Goal: Find specific page/section: Find specific page/section

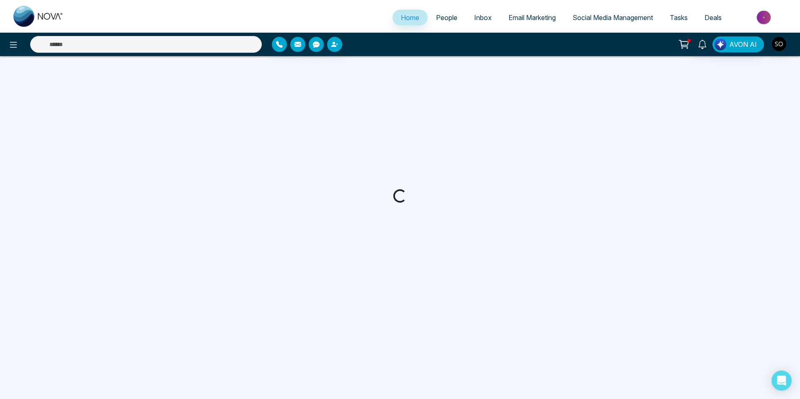
select select "*"
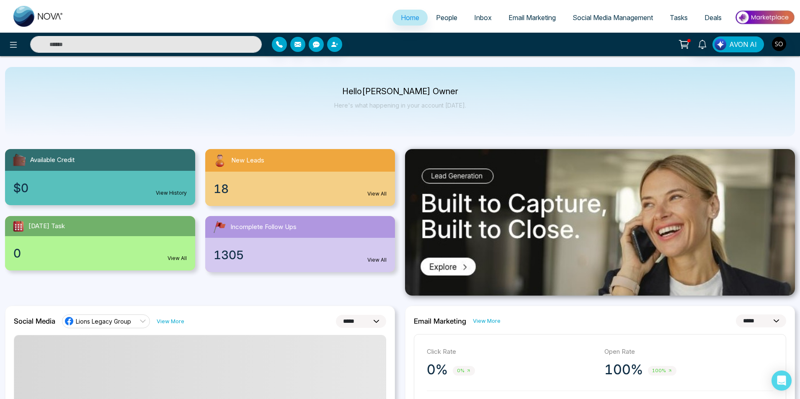
click at [442, 16] on span "People" at bounding box center [446, 17] width 21 height 8
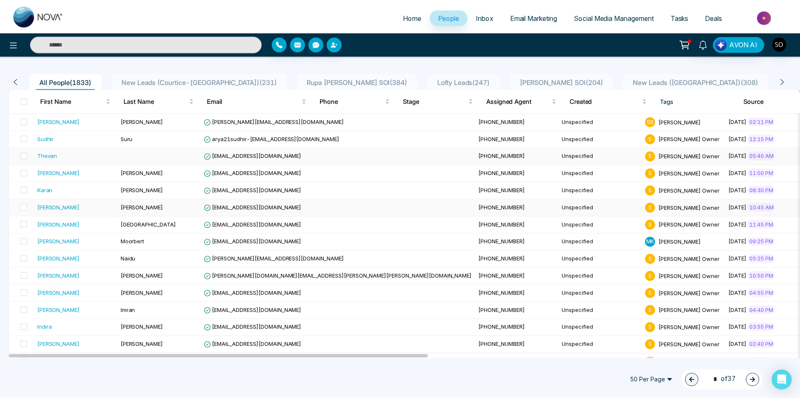
scroll to position [84, 0]
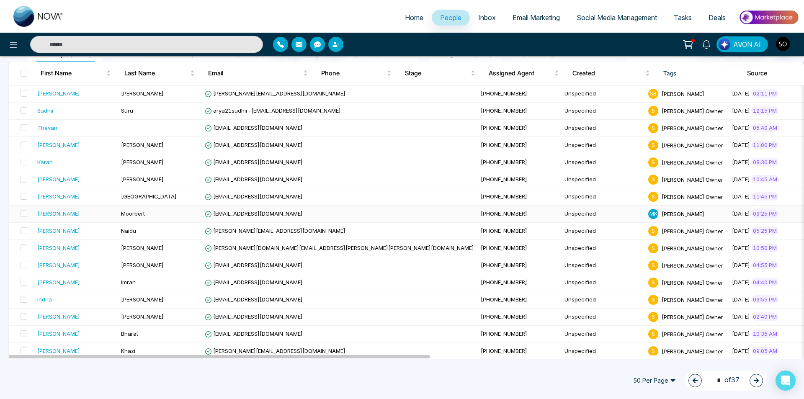
click at [74, 215] on div "[PERSON_NAME]" at bounding box center [75, 213] width 77 height 8
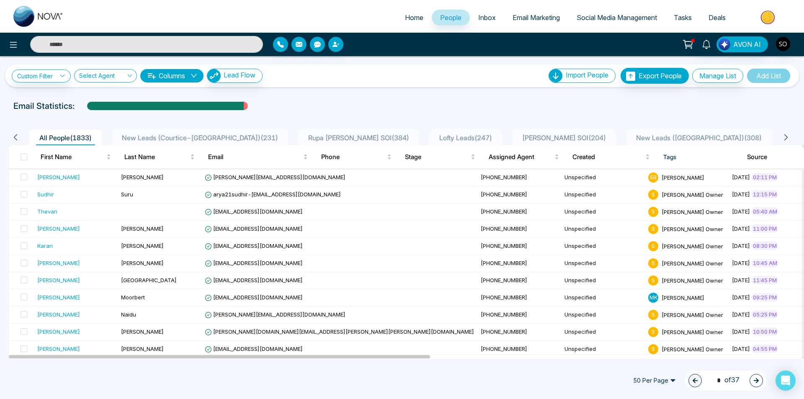
click at [113, 43] on input "text" at bounding box center [146, 44] width 233 height 17
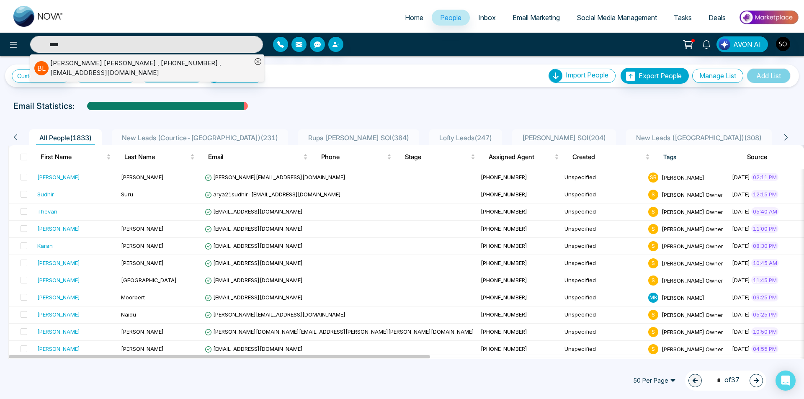
type input "****"
click at [88, 60] on div "[PERSON_NAME] , [PHONE_NUMBER] , [EMAIL_ADDRESS][DOMAIN_NAME]" at bounding box center [142, 68] width 217 height 19
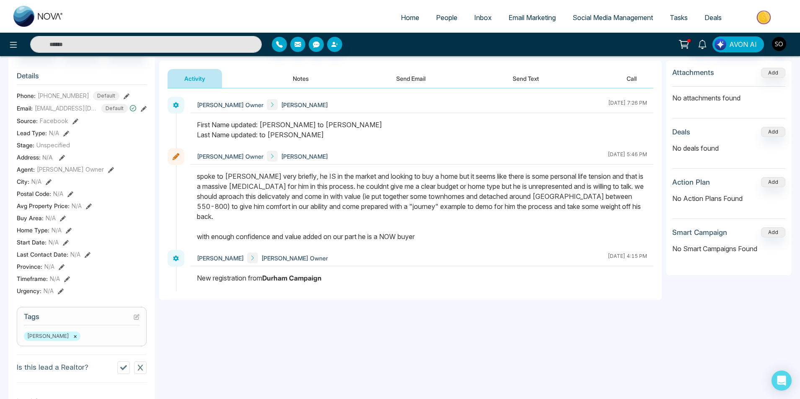
scroll to position [112, 0]
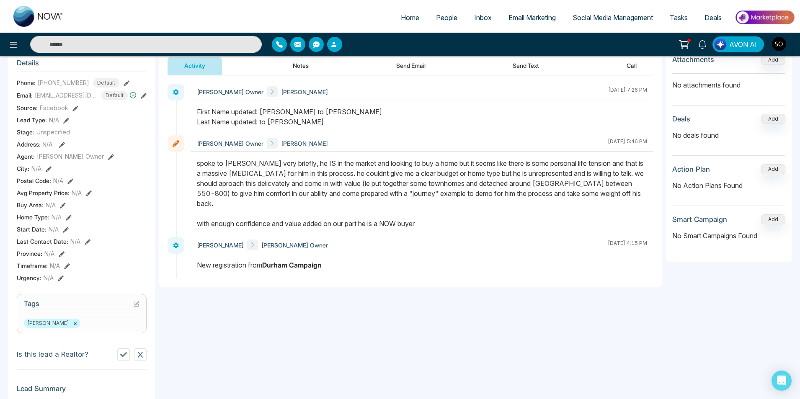
click at [108, 160] on icon at bounding box center [111, 157] width 6 height 6
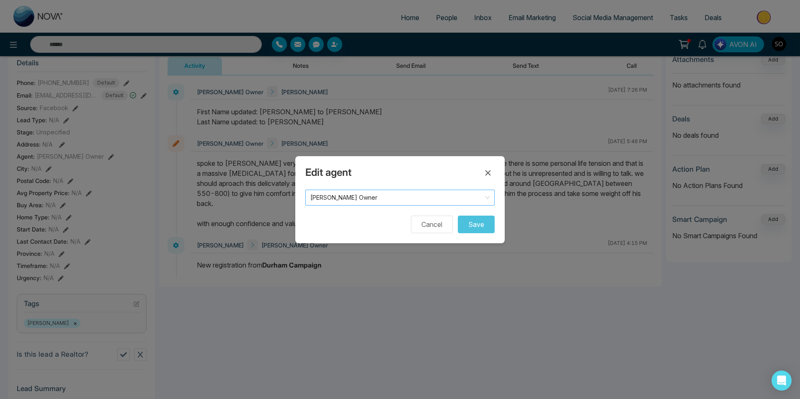
click at [326, 199] on span "[PERSON_NAME] Owner" at bounding box center [399, 198] width 179 height 12
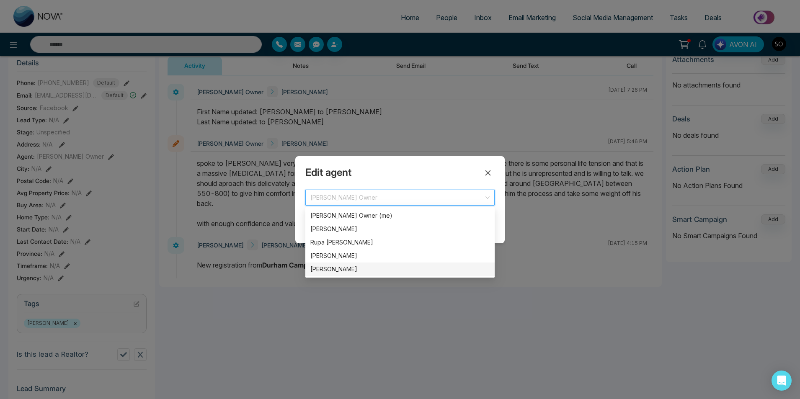
click at [333, 271] on div "[PERSON_NAME]" at bounding box center [399, 269] width 179 height 9
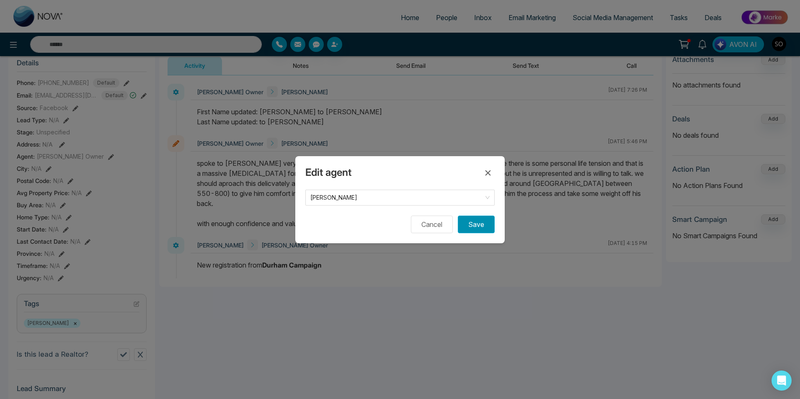
click at [478, 232] on button "Save" at bounding box center [476, 225] width 37 height 18
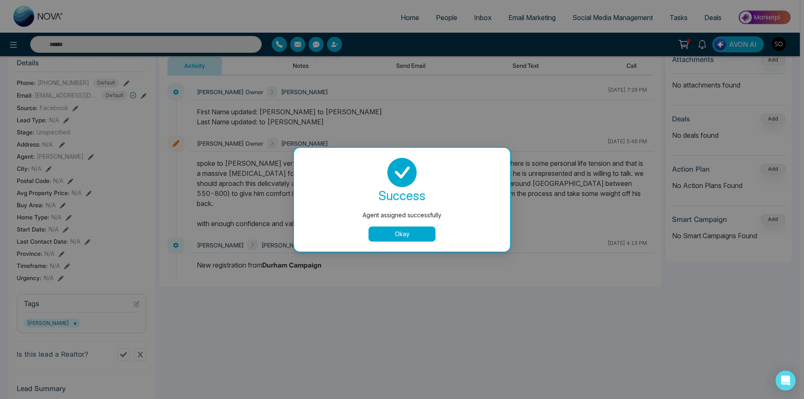
click at [416, 239] on button "Okay" at bounding box center [402, 234] width 67 height 15
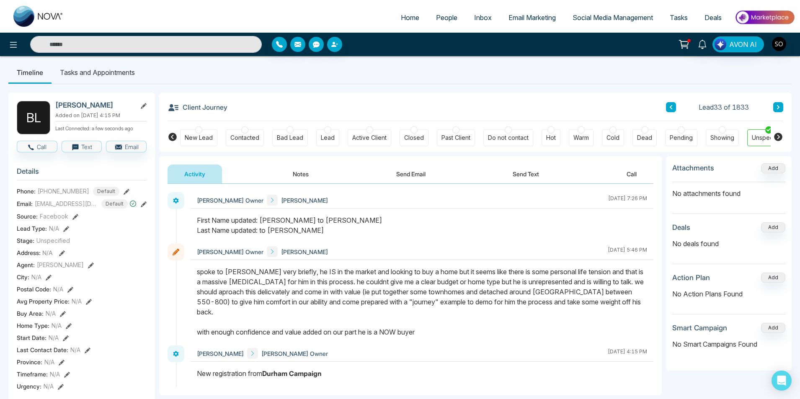
scroll to position [0, 0]
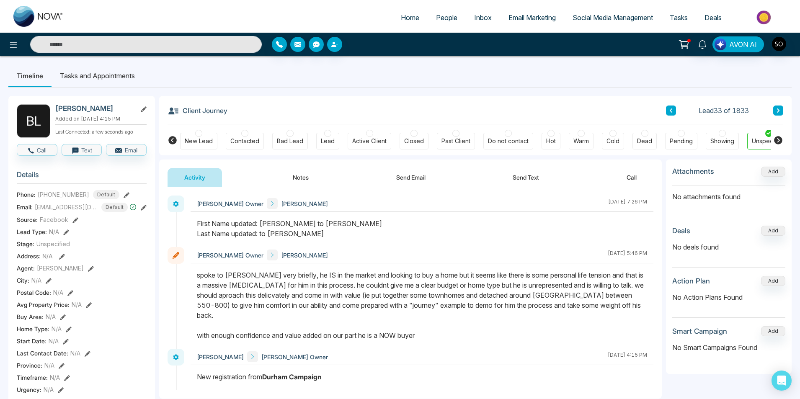
click at [438, 15] on span "People" at bounding box center [446, 17] width 21 height 8
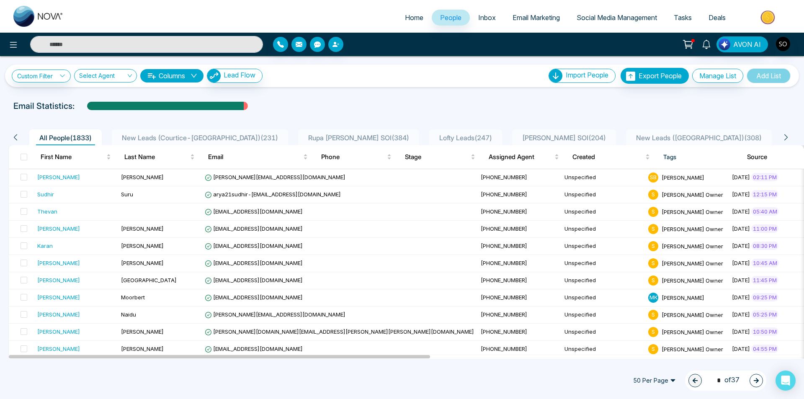
click at [101, 45] on input "text" at bounding box center [146, 44] width 233 height 17
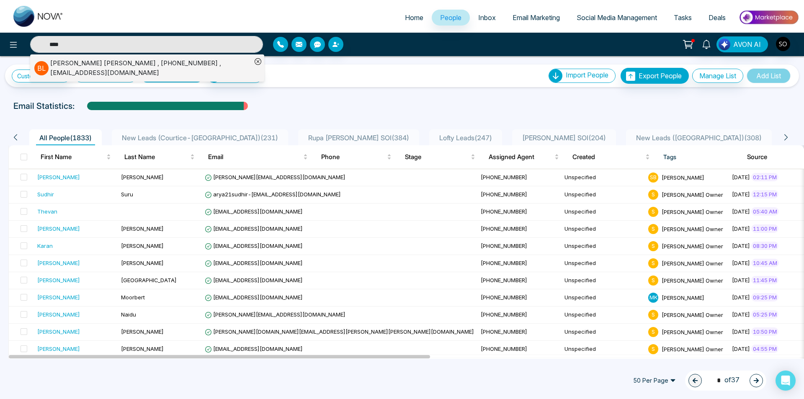
type input "****"
click at [83, 67] on div "Bosko Ljubevski , +14169959496 , boskoljubevski@gmail.com" at bounding box center [150, 68] width 201 height 19
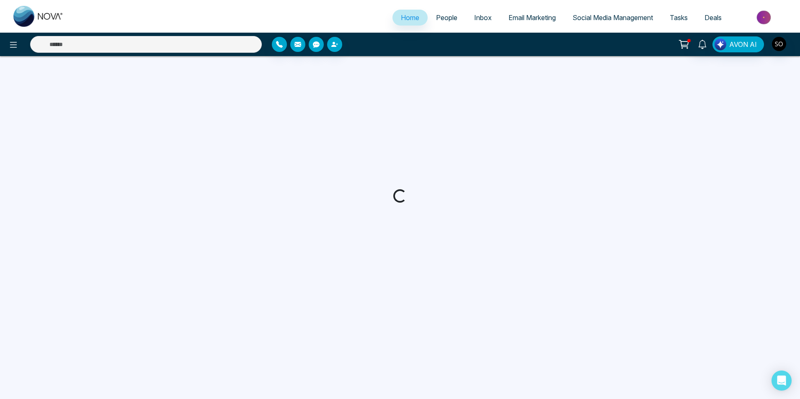
select select "*"
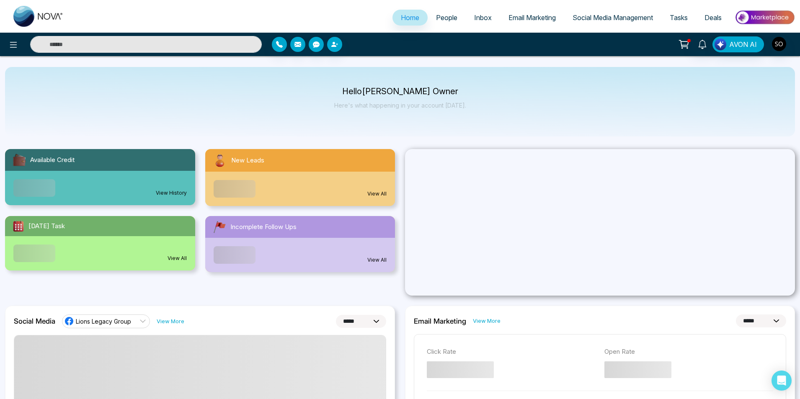
click at [157, 46] on input "text" at bounding box center [146, 44] width 232 height 17
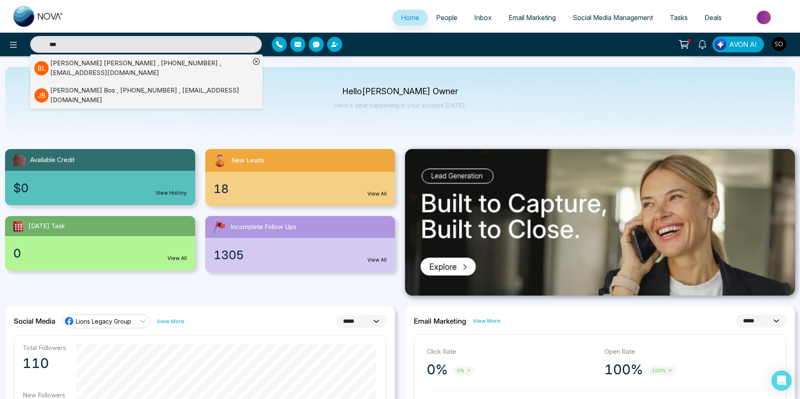
type input "***"
click at [183, 59] on div "[PERSON_NAME] , [PHONE_NUMBER] , [EMAIL_ADDRESS][DOMAIN_NAME]" at bounding box center [142, 68] width 216 height 19
